Goal: Task Accomplishment & Management: Manage account settings

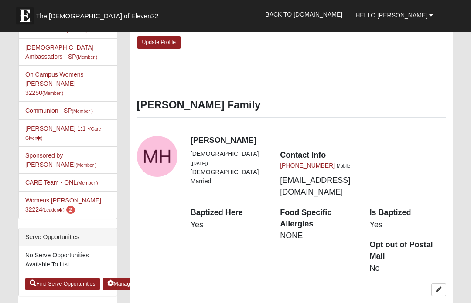
scroll to position [351, 0]
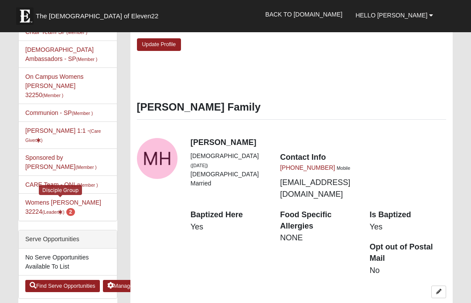
click at [70, 199] on link "Womens [PERSON_NAME] 32224 (Leader ) 2" at bounding box center [63, 207] width 76 height 16
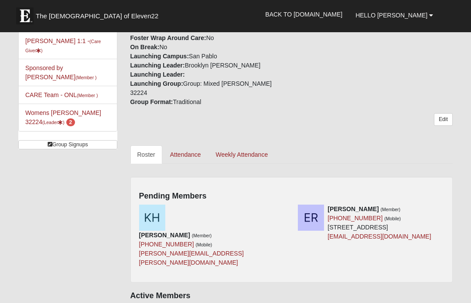
scroll to position [285, 0]
click at [288, 206] on icon at bounding box center [288, 209] width 6 height 6
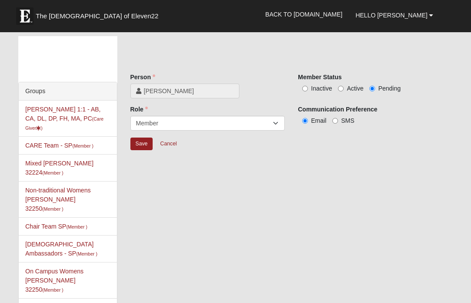
click at [346, 88] on label "Active" at bounding box center [350, 88] width 25 height 9
click at [344, 88] on input "Active" at bounding box center [341, 89] width 6 height 6
radio input "true"
click at [147, 146] on input "Save" at bounding box center [141, 144] width 23 height 13
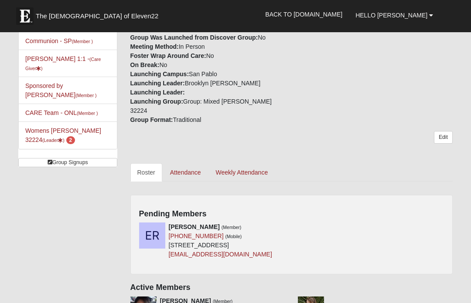
scroll to position [317, 0]
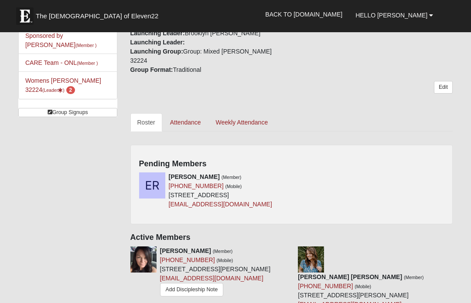
click at [286, 174] on icon at bounding box center [288, 177] width 6 height 6
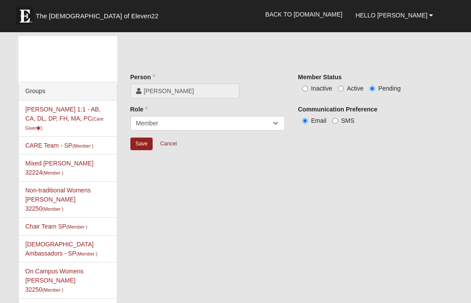
click at [340, 92] on input "Active" at bounding box center [341, 89] width 6 height 6
radio input "true"
click at [147, 146] on input "Save" at bounding box center [141, 144] width 23 height 13
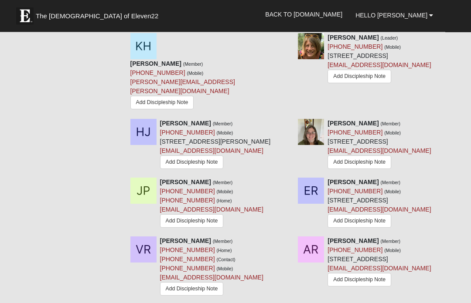
scroll to position [563, 0]
click at [276, 236] on div "[PERSON_NAME] (Member) [PHONE_NUMBER] (Mobile) [PHONE_NUMBER] (Home) [EMAIL_ADD…" at bounding box center [292, 206] width 336 height 59
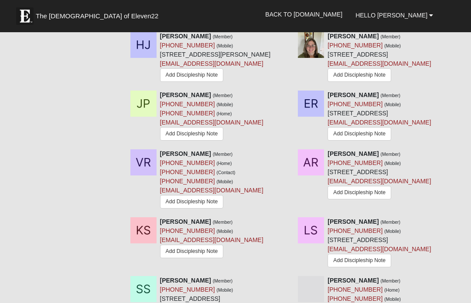
scroll to position [681, 0]
